Goal: Task Accomplishment & Management: Manage account settings

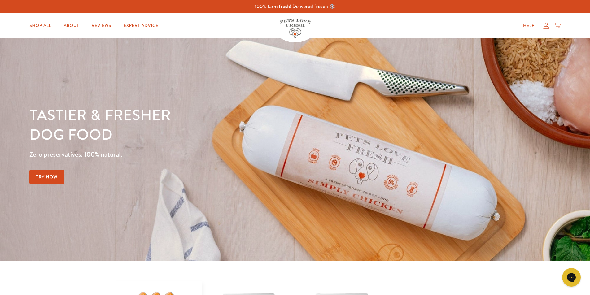
click at [546, 28] on icon at bounding box center [546, 26] width 6 height 7
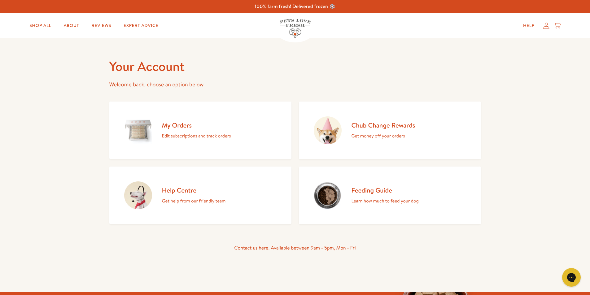
click at [199, 131] on div "My Orders Edit subscriptions and track orders" at bounding box center [196, 130] width 69 height 19
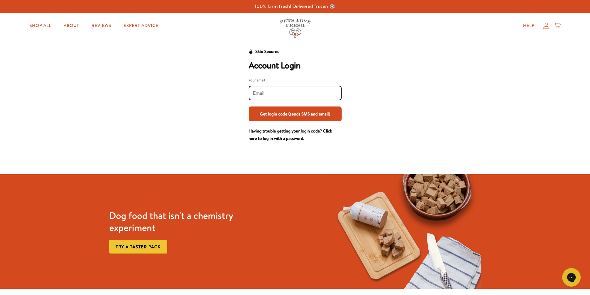
click at [269, 90] on input "Your email" at bounding box center [295, 93] width 84 height 7
type input "jodychristie@hotmail.com"
click at [280, 111] on button "Get login code (sends SMS and email)" at bounding box center [295, 113] width 93 height 15
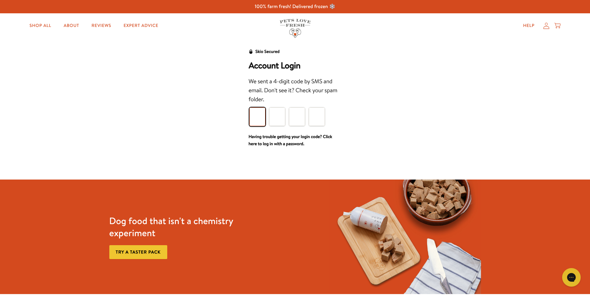
type input "3"
type input "0"
type input "2"
type input "3"
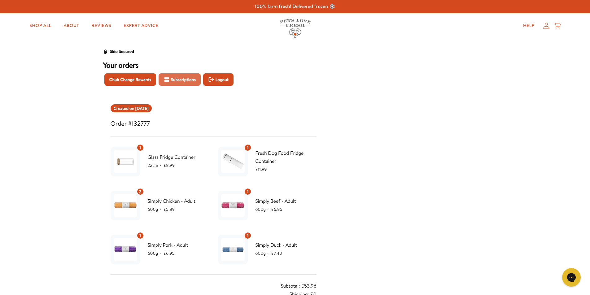
click at [184, 82] on span "Subscriptions" at bounding box center [183, 79] width 25 height 7
